Goal: Task Accomplishment & Management: Manage account settings

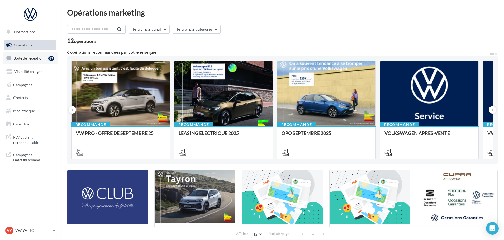
click at [36, 61] on link "Boîte de réception 87" at bounding box center [30, 57] width 54 height 11
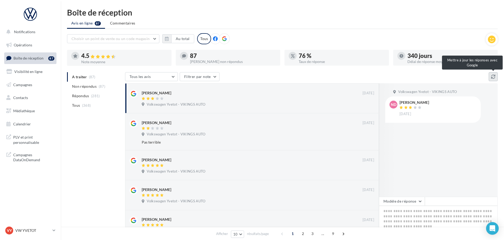
click at [491, 75] on icon at bounding box center [493, 77] width 4 height 4
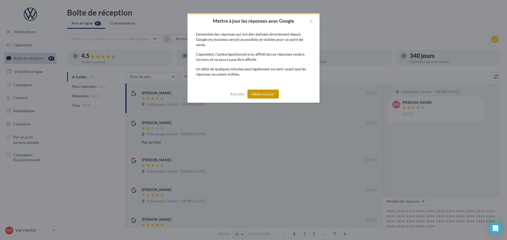
click at [264, 97] on button "Mettre à jour" at bounding box center [262, 94] width 31 height 9
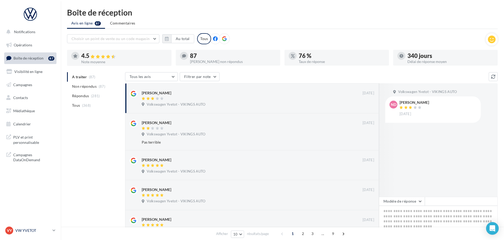
click at [14, 229] on div "VY VW YVETOT vw-yve-vau" at bounding box center [27, 231] width 45 height 8
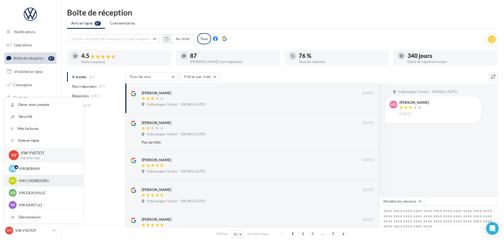
click at [33, 180] on p "VW CHERBOURG" at bounding box center [48, 180] width 58 height 5
